Goal: Navigation & Orientation: Understand site structure

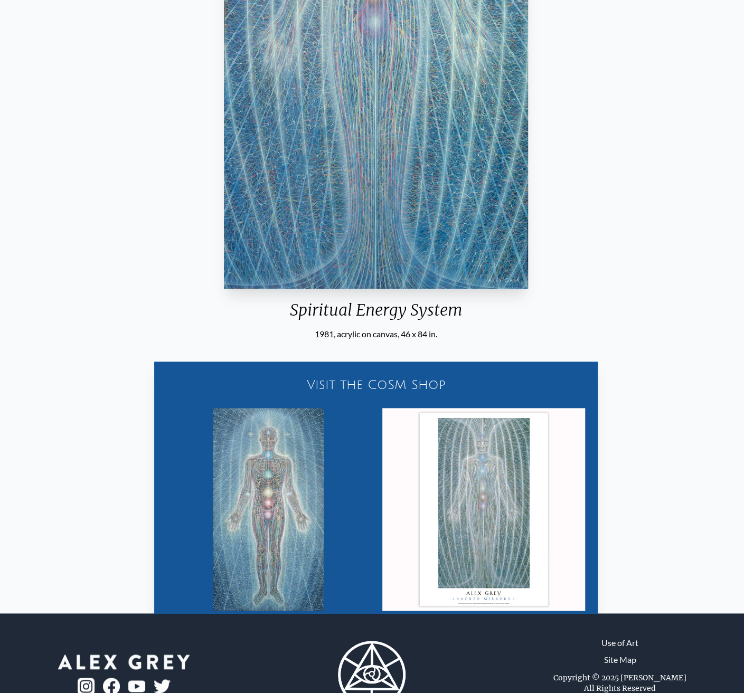
scroll to position [370, 0]
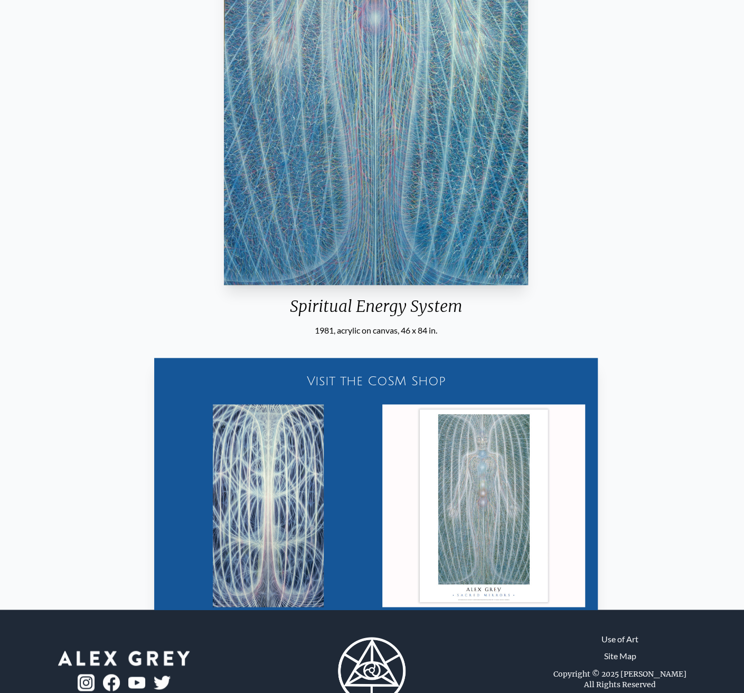
click at [624, 650] on link "Site Map" at bounding box center [620, 656] width 32 height 13
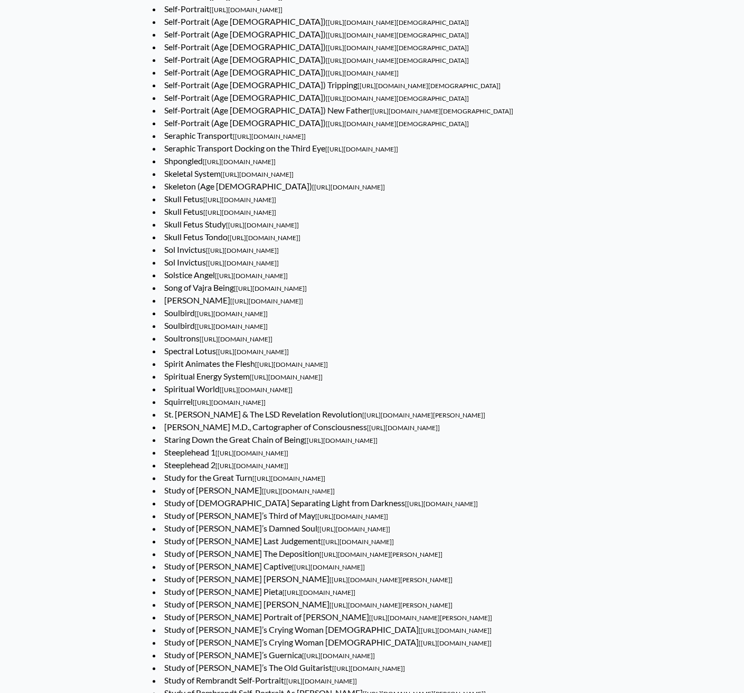
scroll to position [4996, 0]
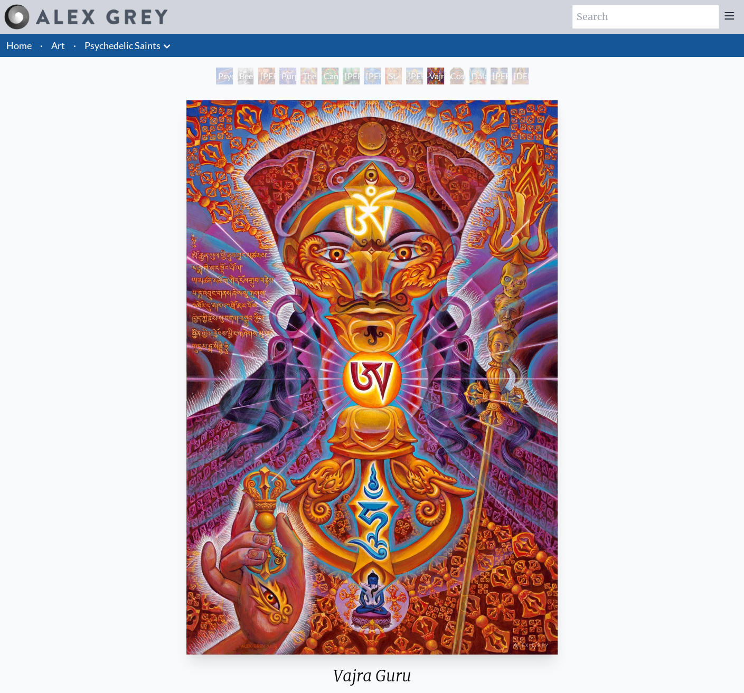
click at [18, 45] on li "Home" at bounding box center [18, 45] width 36 height 23
click at [18, 44] on li "Home" at bounding box center [18, 45] width 36 height 23
click at [13, 34] on li "Home" at bounding box center [18, 45] width 36 height 23
click at [13, 41] on link "Home" at bounding box center [18, 46] width 25 height 12
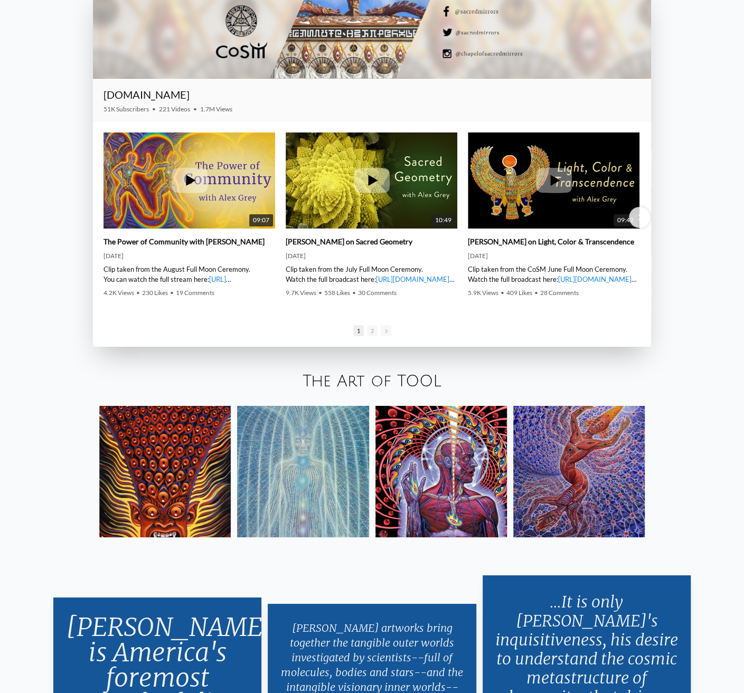
scroll to position [1848, 0]
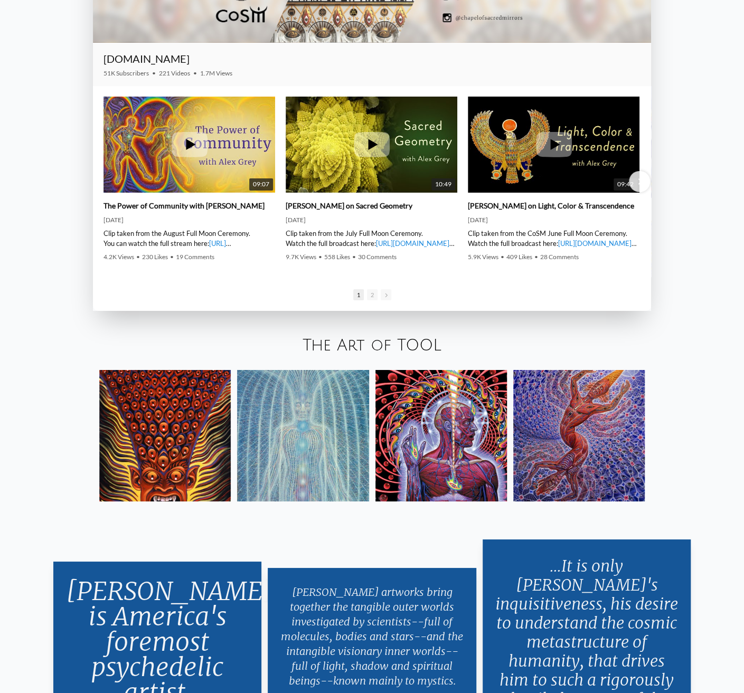
click at [419, 337] on link "The Art of TOOL" at bounding box center [372, 345] width 139 height 17
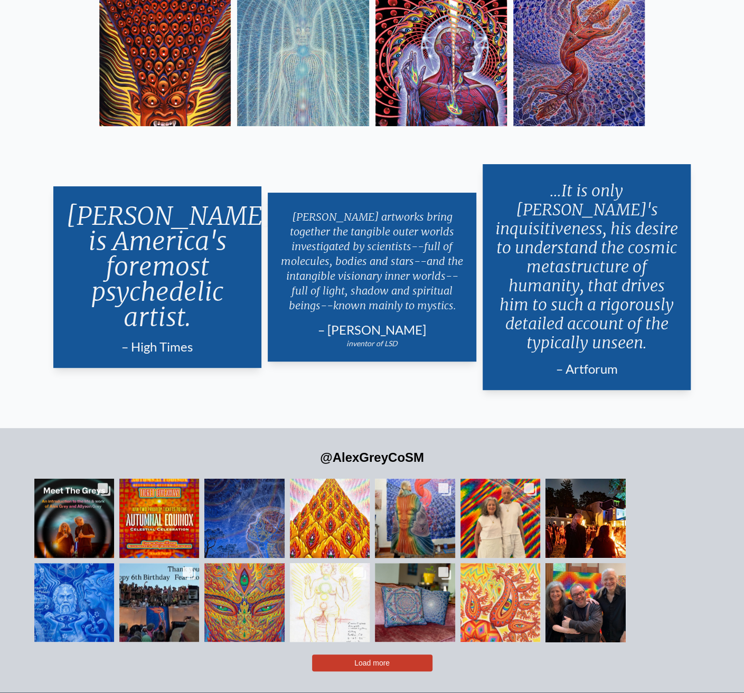
scroll to position [2225, 0]
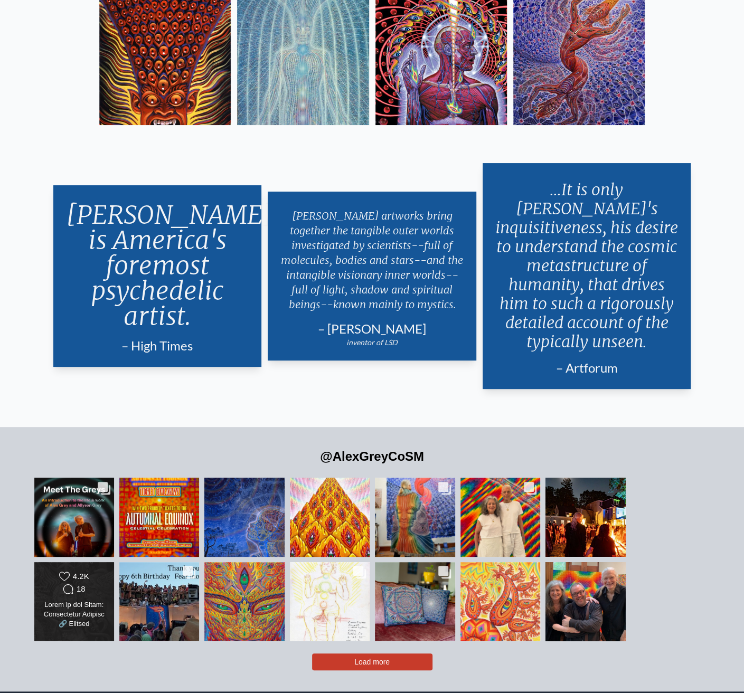
click at [92, 584] on div "Comments Count 18" at bounding box center [73, 589] width 37 height 11
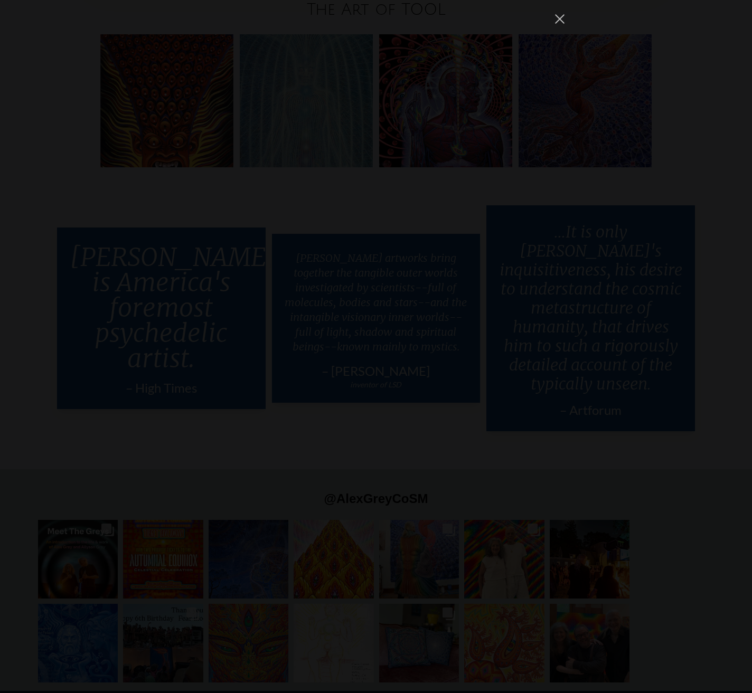
scroll to position [10236, 0]
click at [556, 22] on button "Close Instagram Feed Popup" at bounding box center [559, 19] width 17 height 17
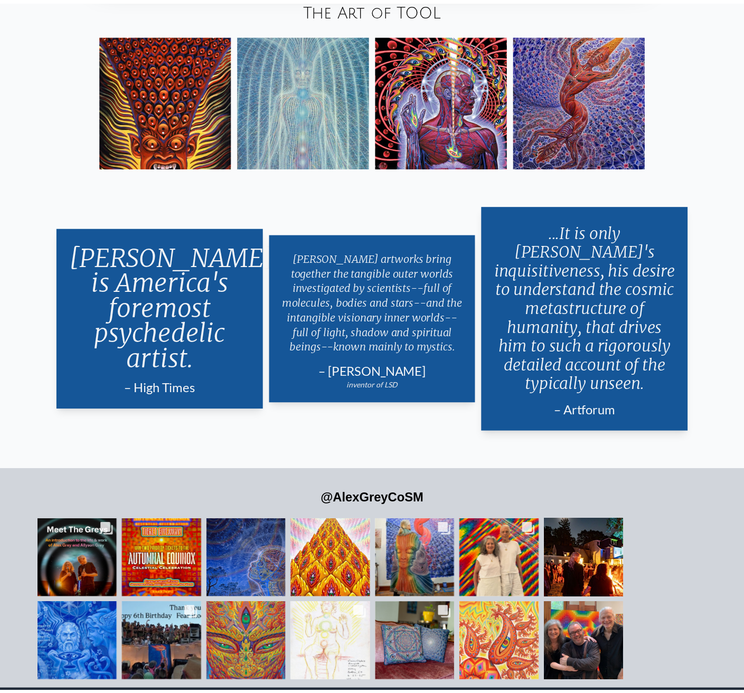
scroll to position [9351, 0]
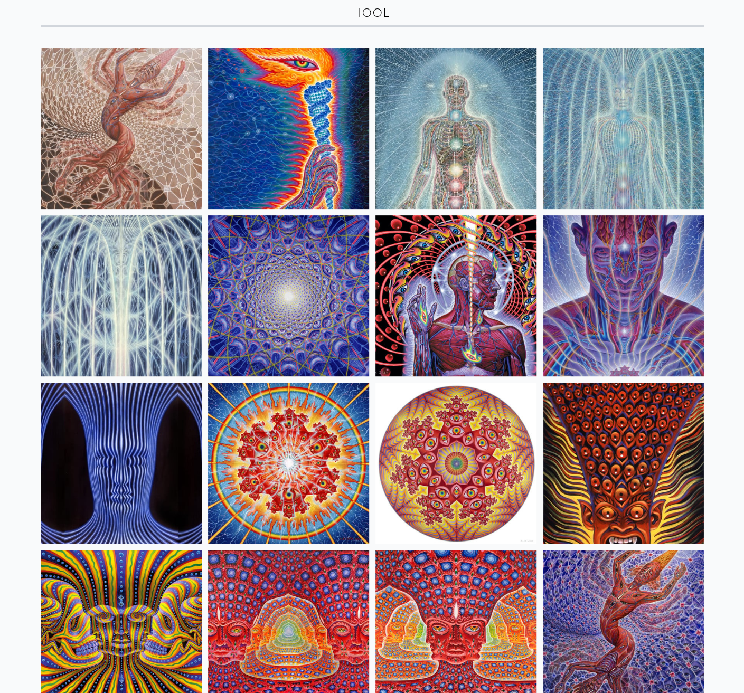
scroll to position [117, 0]
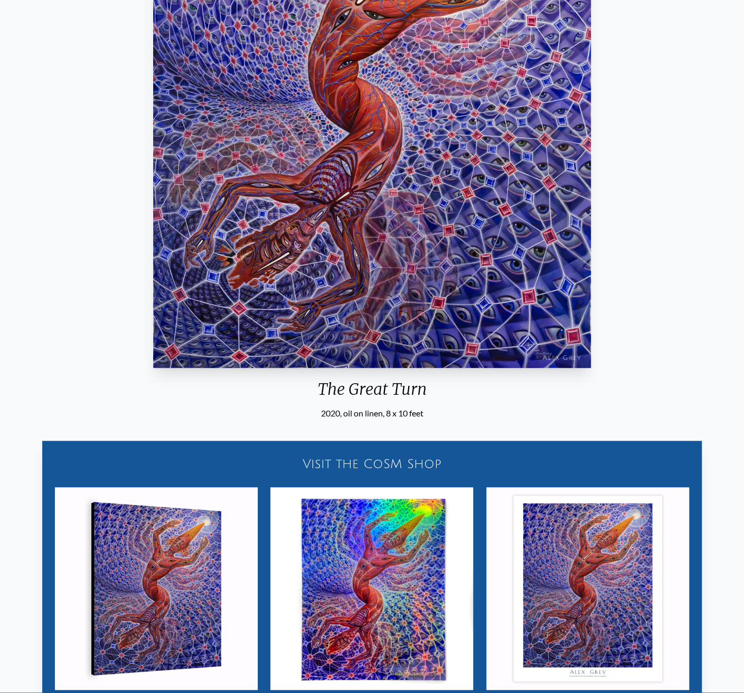
scroll to position [382, 0]
